Goal: Transaction & Acquisition: Subscribe to service/newsletter

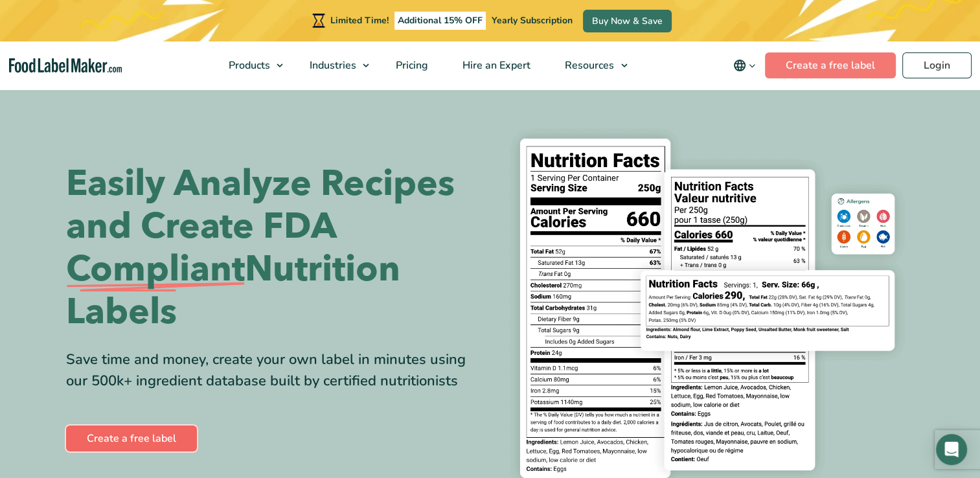
click at [115, 442] on link "Create a free label" at bounding box center [131, 439] width 131 height 26
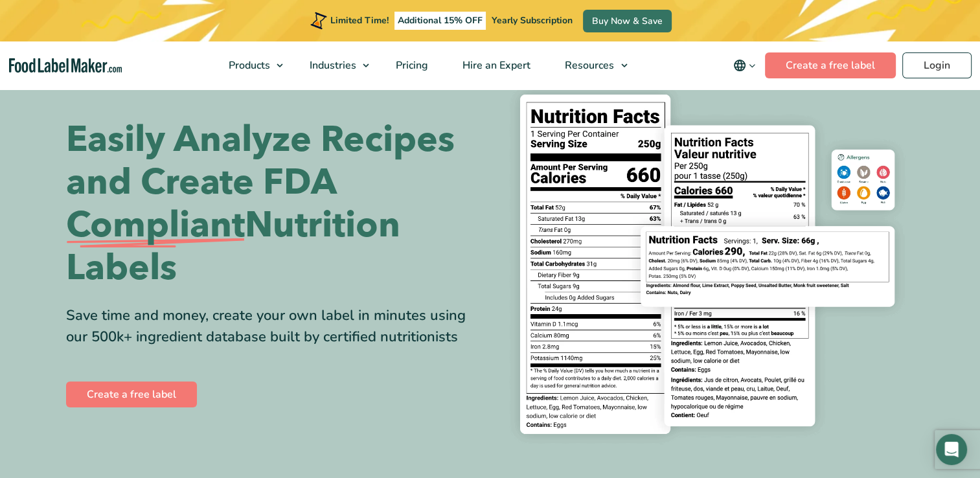
scroll to position [23, 0]
